Goal: Task Accomplishment & Management: Use online tool/utility

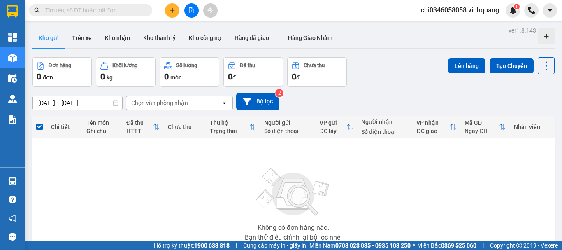
click at [105, 36] on button "Kho nhận" at bounding box center [117, 38] width 38 height 20
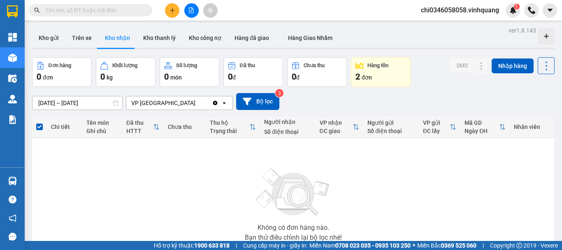
click at [84, 35] on button "Trên xe" at bounding box center [81, 38] width 33 height 20
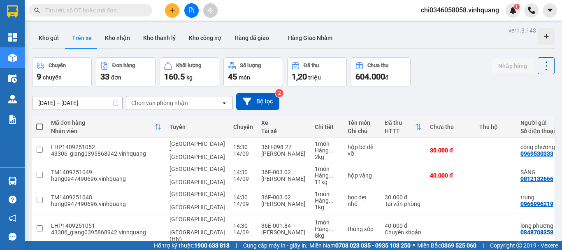
drag, startPoint x: 174, startPoint y: 97, endPoint x: 178, endPoint y: 106, distance: 9.8
click at [174, 98] on div "Chọn văn phòng nhận" at bounding box center [173, 102] width 95 height 13
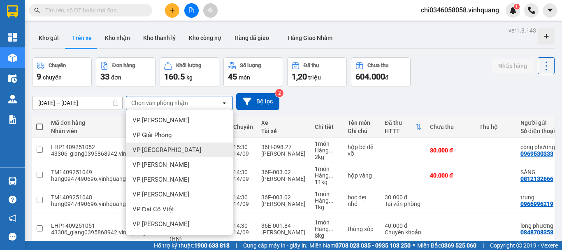
click at [166, 150] on span "VP [GEOGRAPHIC_DATA]" at bounding box center [166, 150] width 69 height 8
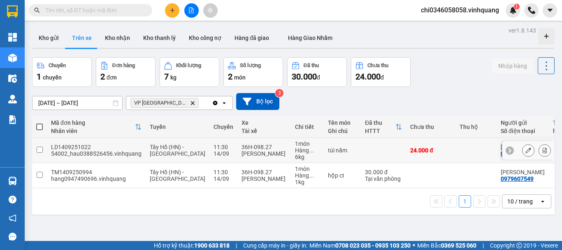
click at [39, 149] on input "checkbox" at bounding box center [40, 149] width 6 height 6
checkbox input "true"
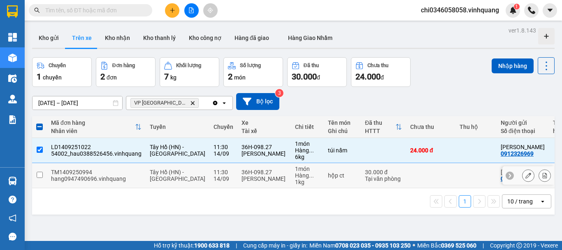
click at [39, 174] on input "checkbox" at bounding box center [40, 175] width 6 height 6
checkbox input "true"
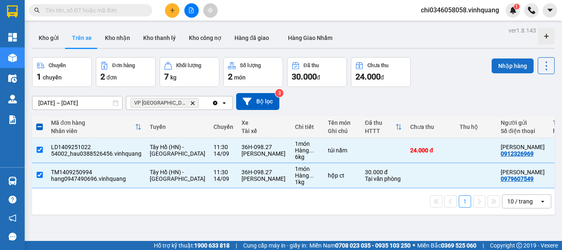
click at [503, 65] on button "Nhập hàng" at bounding box center [513, 65] width 42 height 15
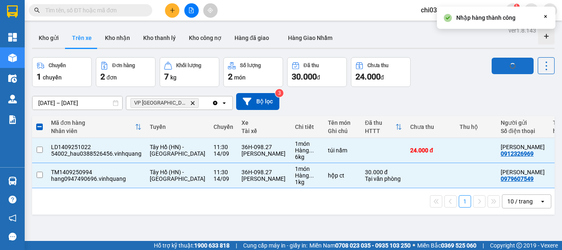
checkbox input "false"
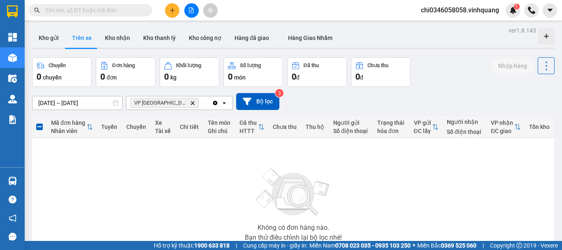
click at [108, 9] on input "text" at bounding box center [93, 10] width 97 height 9
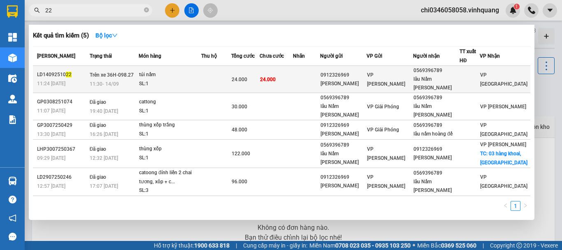
type input "22"
click at [159, 74] on div "túi nấm" at bounding box center [170, 74] width 62 height 9
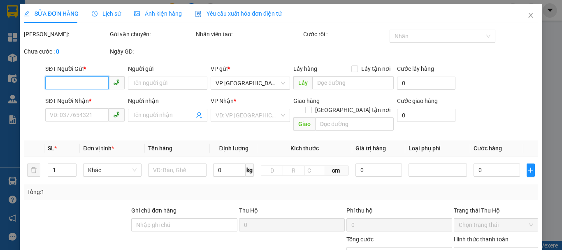
type input "0912326969"
type input "[PERSON_NAME]"
type input "0569396789"
type input "lẩu Nấm [PERSON_NAME]"
type input "24.000"
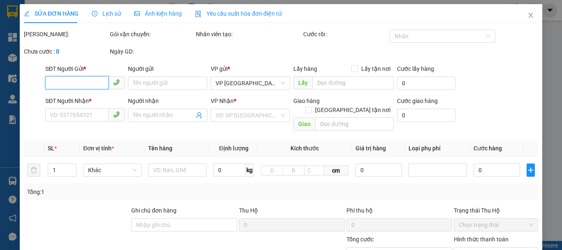
type input "20"
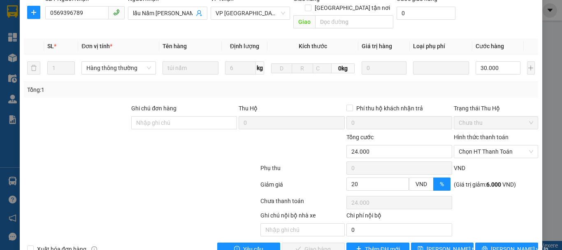
scroll to position [123, 0]
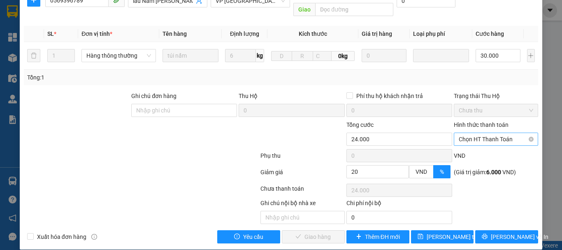
click at [488, 133] on span "Chọn HT Thanh Toán" at bounding box center [496, 139] width 74 height 12
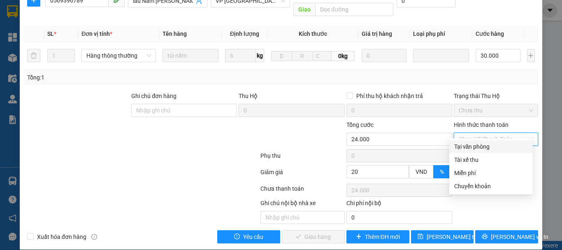
click at [480, 148] on div "Tại văn phòng" at bounding box center [491, 146] width 74 height 9
type input "0"
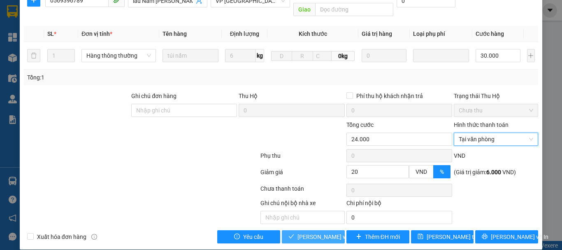
click at [312, 232] on span "[PERSON_NAME] và Giao hàng" at bounding box center [336, 236] width 79 height 9
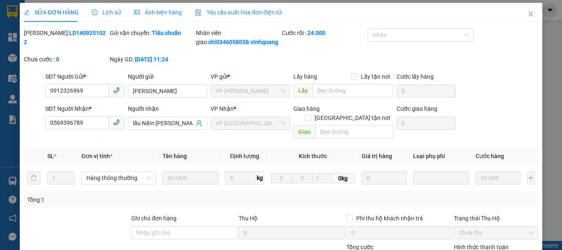
scroll to position [0, 0]
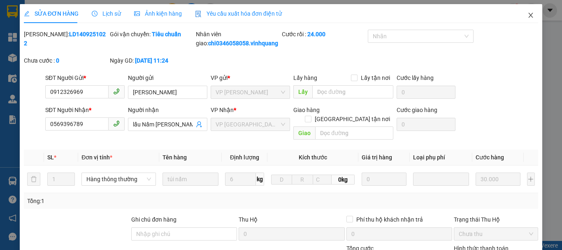
click at [527, 16] on icon "close" at bounding box center [530, 15] width 7 height 7
